Goal: Check status: Check status

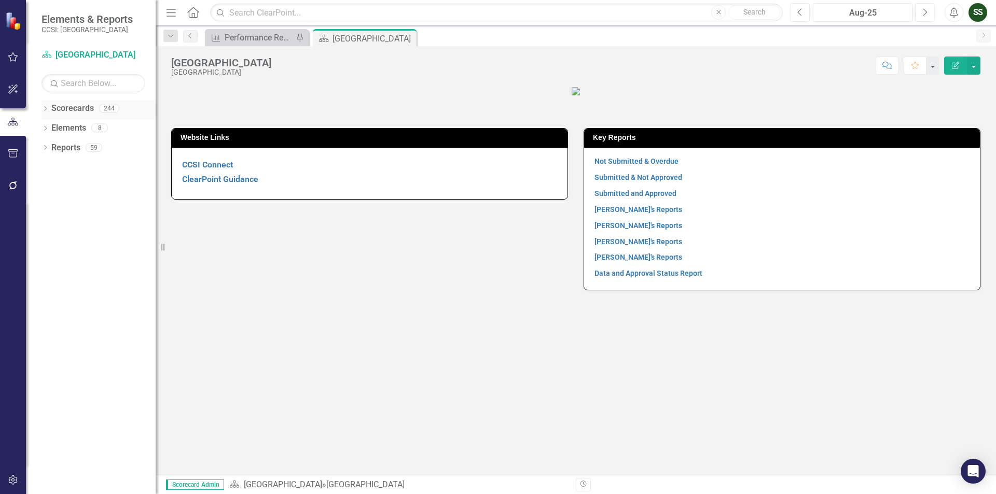
click at [44, 110] on icon "Dropdown" at bounding box center [45, 110] width 7 height 6
click at [47, 113] on div "Dropdown Scorecards 244" at bounding box center [99, 110] width 114 height 20
click at [52, 121] on div "Dropdown [GEOGRAPHIC_DATA]" at bounding box center [101, 128] width 109 height 17
click at [50, 131] on div "Dropdown" at bounding box center [51, 128] width 8 height 9
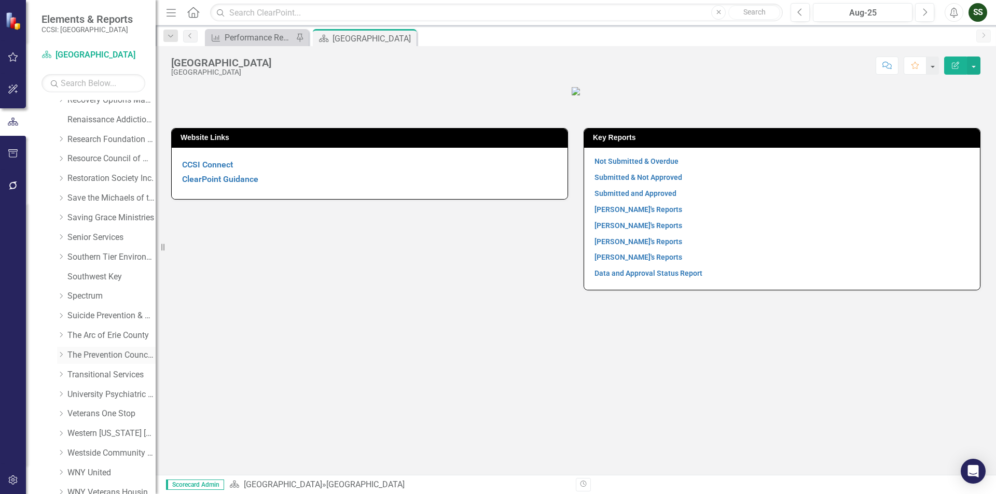
scroll to position [568, 0]
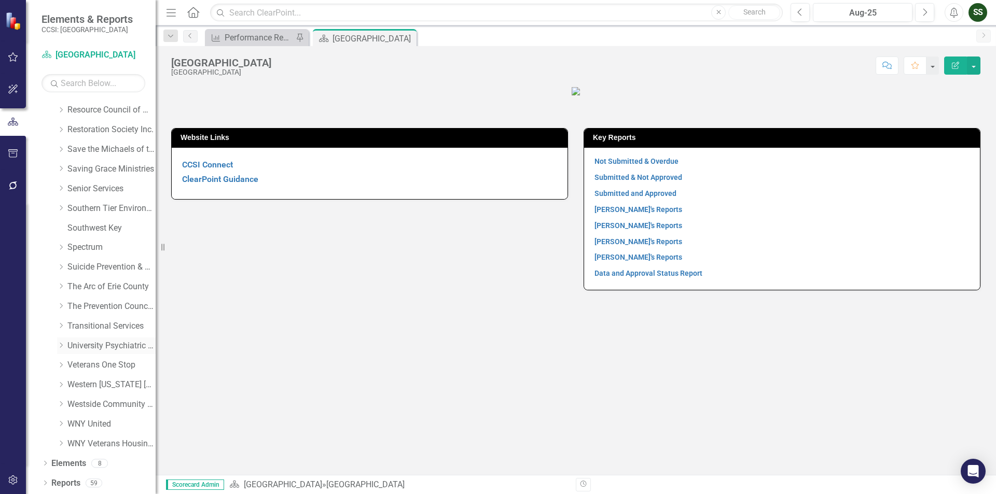
click at [106, 348] on link "University Psychiatric Practice" at bounding box center [111, 346] width 88 height 12
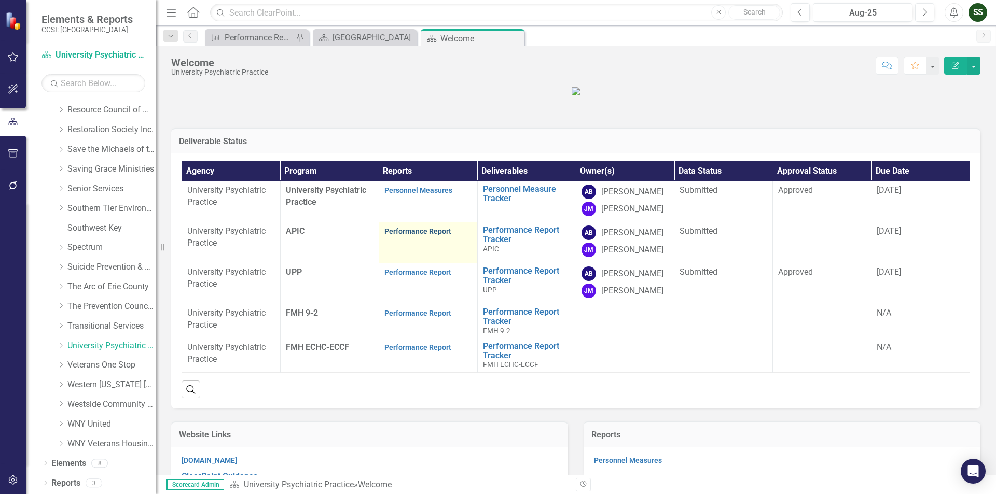
click at [427, 236] on link "Performance Report" at bounding box center [417, 231] width 67 height 8
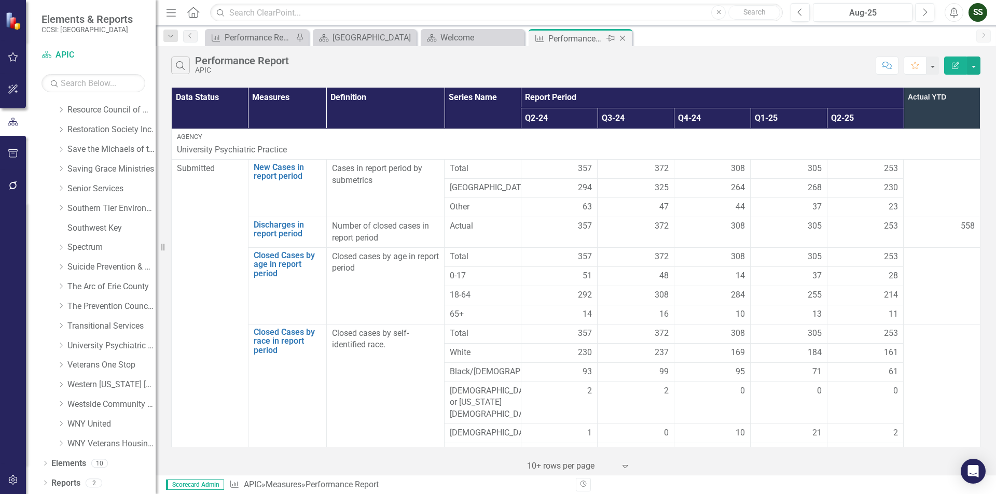
click at [493, 42] on icon "Close" at bounding box center [622, 38] width 10 height 8
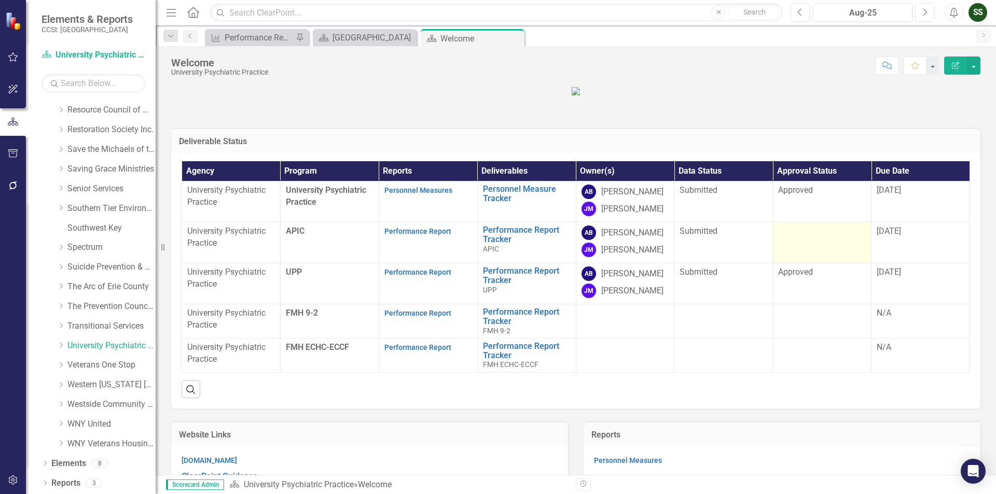
click at [493, 238] on div at bounding box center [822, 232] width 88 height 12
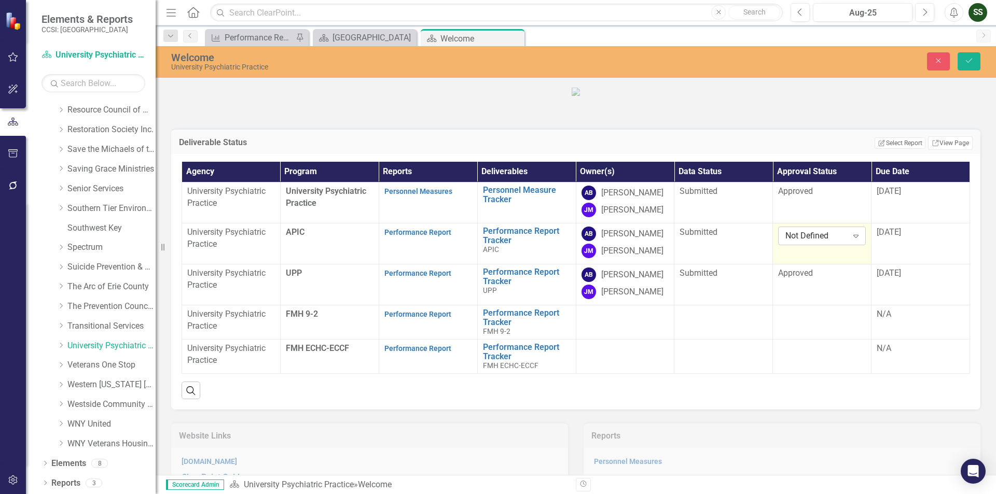
click at [493, 240] on icon "Expand" at bounding box center [856, 236] width 10 height 8
click at [493, 318] on div "Approved" at bounding box center [818, 321] width 70 height 12
click at [493, 64] on button "Save" at bounding box center [969, 61] width 23 height 18
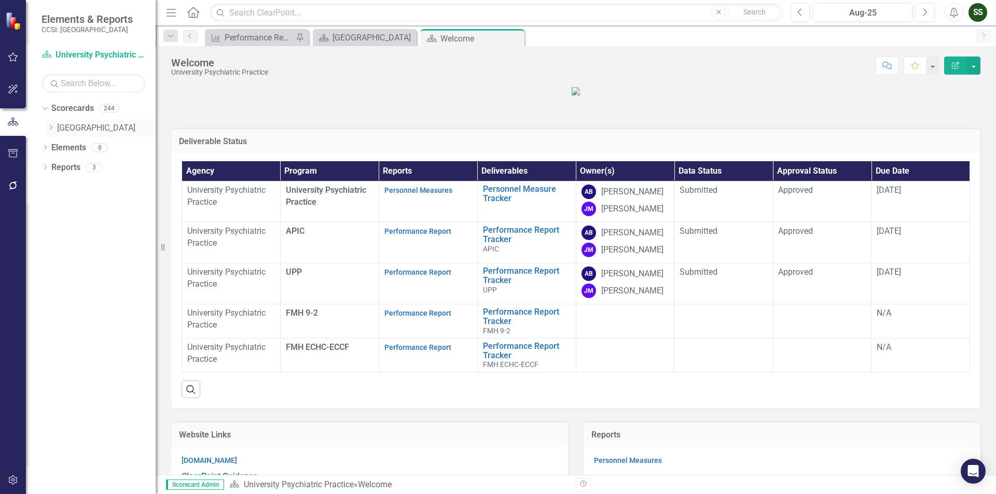
click at [52, 125] on icon "Dropdown" at bounding box center [51, 128] width 8 height 6
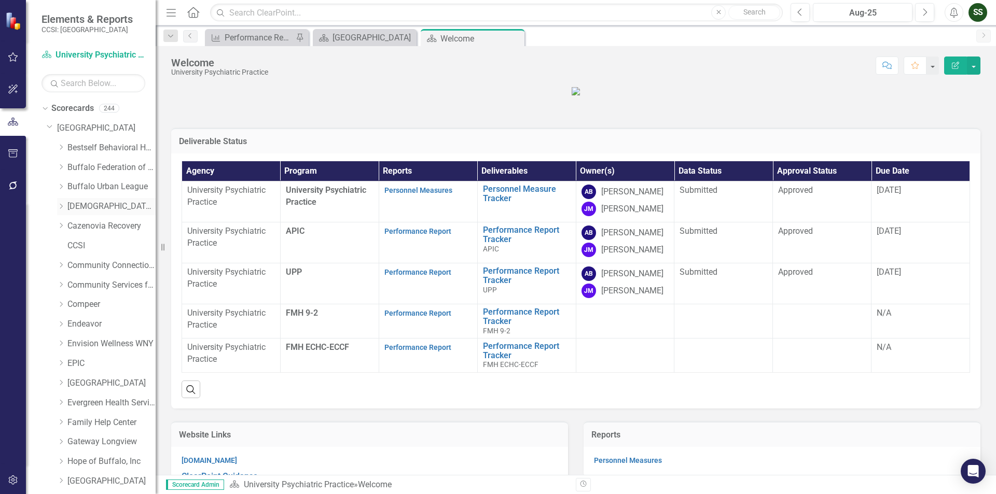
click at [88, 204] on link "[DEMOGRAPHIC_DATA] Charities of [GEOGRAPHIC_DATA]" at bounding box center [111, 207] width 88 height 12
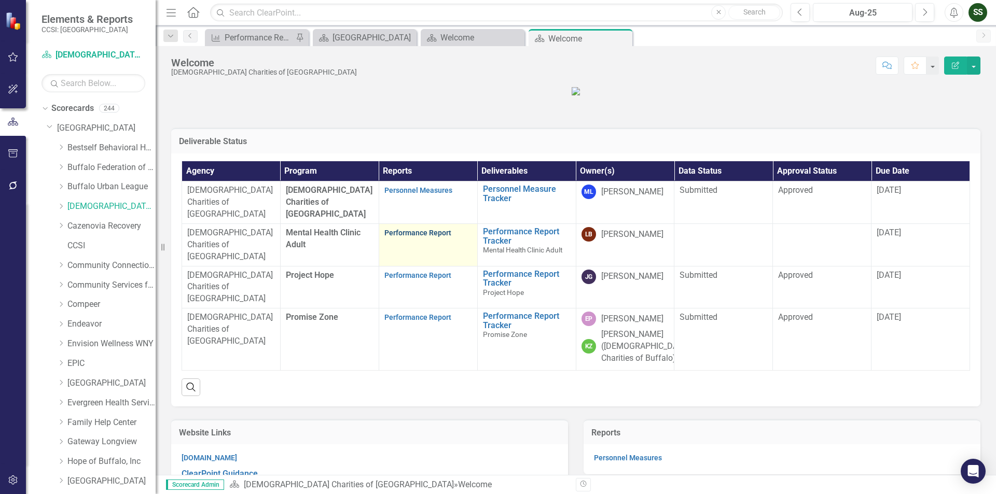
click at [417, 237] on link "Performance Report" at bounding box center [417, 233] width 67 height 8
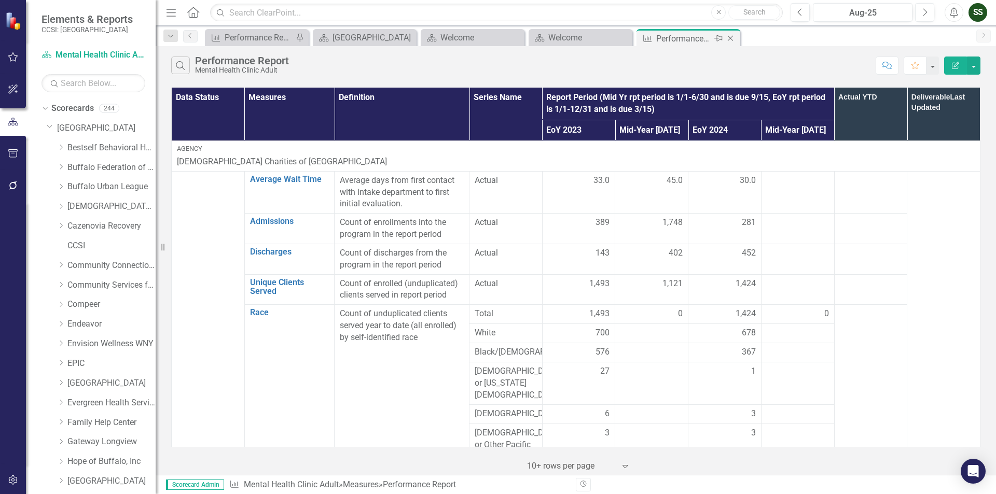
click at [493, 41] on icon at bounding box center [731, 39] width 6 height 6
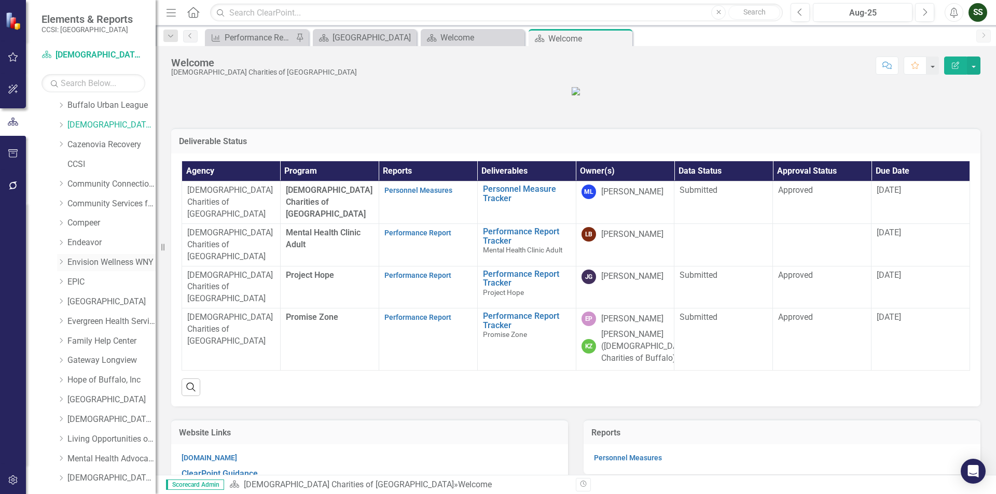
scroll to position [156, 0]
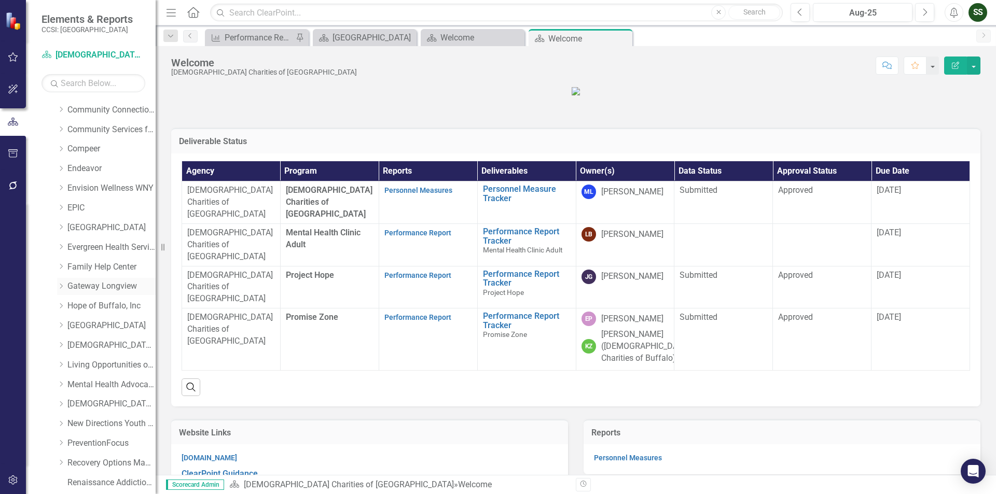
click at [89, 283] on link "Gateway Longview" at bounding box center [111, 287] width 88 height 12
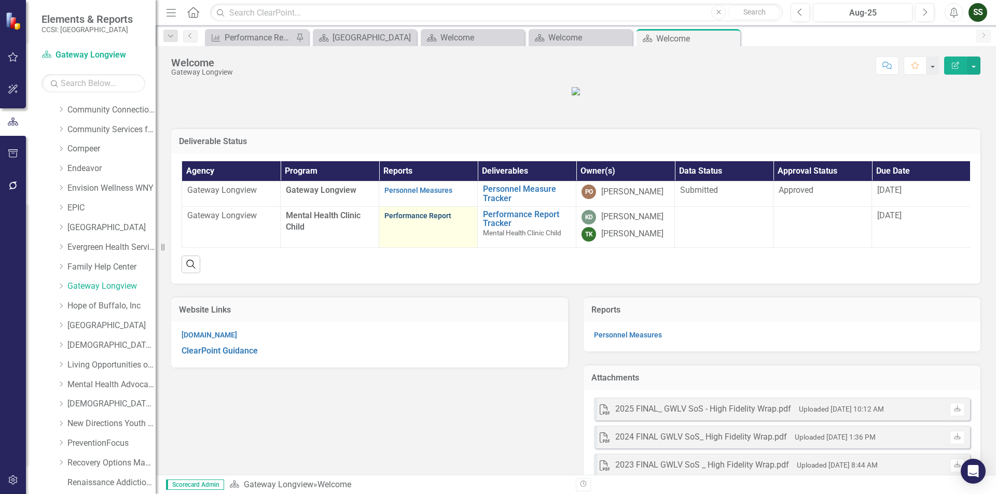
click at [437, 220] on link "Performance Report" at bounding box center [417, 216] width 67 height 8
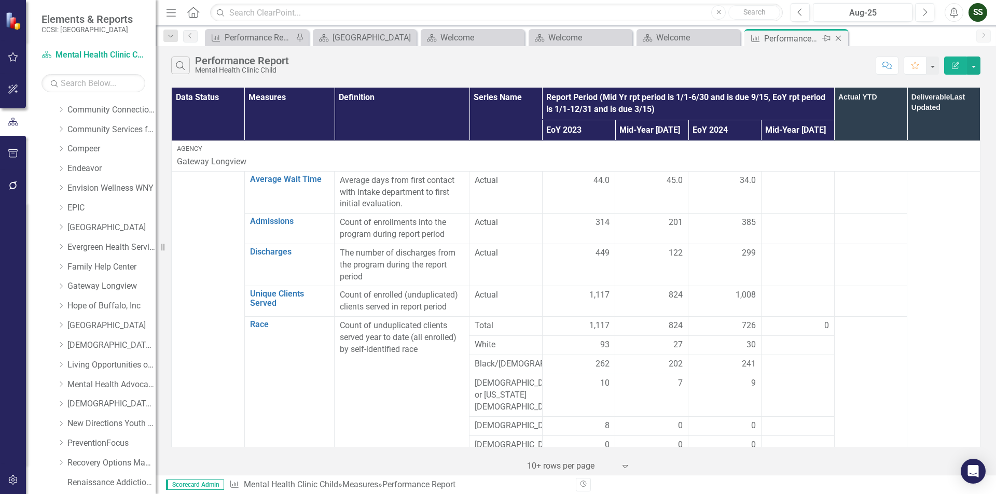
click at [493, 39] on icon at bounding box center [839, 39] width 6 height 6
